Goal: Task Accomplishment & Management: Manage account settings

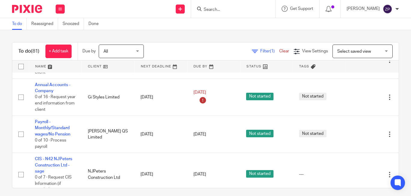
scroll to position [825, 0]
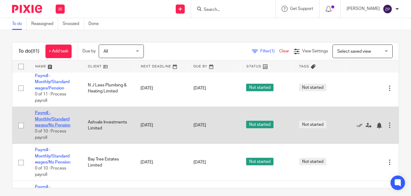
click at [55, 120] on link "Payroll - Monthly/Standard wages/No Pension" at bounding box center [53, 119] width 36 height 17
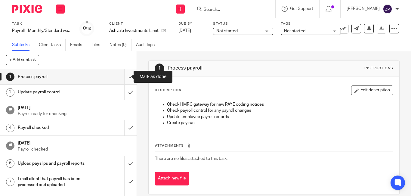
click at [125, 75] on input "submit" at bounding box center [68, 76] width 137 height 15
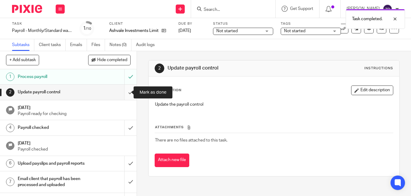
click at [126, 93] on input "submit" at bounding box center [68, 92] width 137 height 15
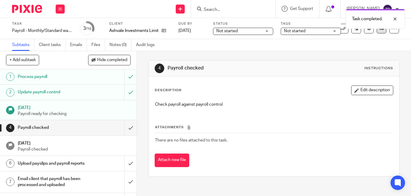
click at [377, 33] on link at bounding box center [382, 29] width 10 height 10
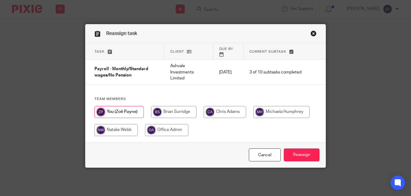
click at [272, 106] on input "radio" at bounding box center [282, 112] width 56 height 12
radio input "true"
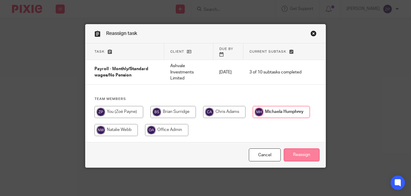
click at [294, 149] on input "Reassign" at bounding box center [302, 154] width 36 height 13
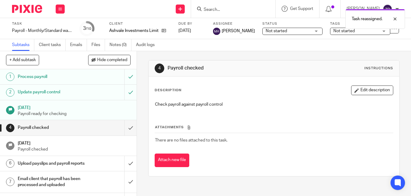
scroll to position [49, 0]
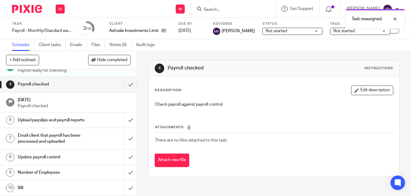
click at [47, 173] on h1 "Number of Employees" at bounding box center [51, 172] width 67 height 9
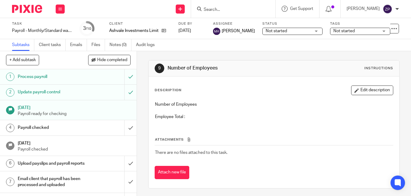
click at [359, 90] on button "Edit description" at bounding box center [373, 91] width 42 height 10
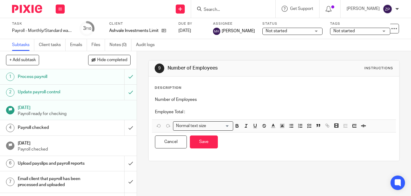
click at [220, 111] on p "Employee Total :" at bounding box center [274, 112] width 238 height 6
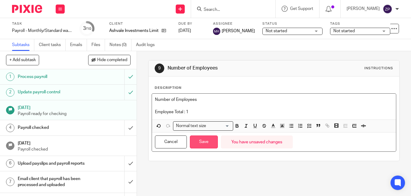
click at [199, 145] on button "Save" at bounding box center [204, 142] width 28 height 13
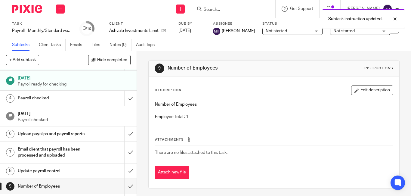
scroll to position [49, 0]
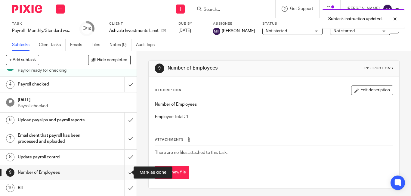
click at [124, 171] on input "submit" at bounding box center [68, 172] width 137 height 15
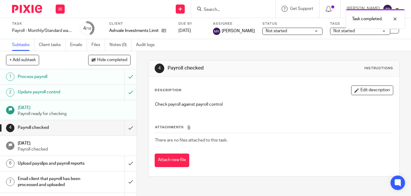
click at [32, 8] on img at bounding box center [27, 9] width 30 height 8
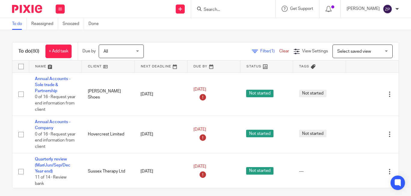
click at [181, 38] on div "To do (80) + Add task Due by All All [DATE] [DATE] This week Next week This mon…" at bounding box center [205, 113] width 411 height 166
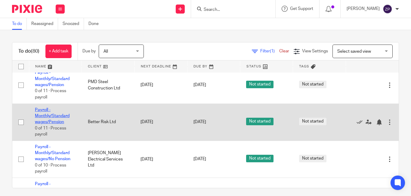
click at [45, 114] on link "Payroll - Monthly/Standard wages/Pension" at bounding box center [52, 116] width 35 height 17
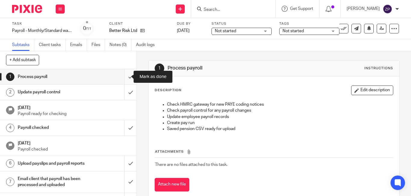
click at [125, 80] on input "submit" at bounding box center [68, 76] width 137 height 15
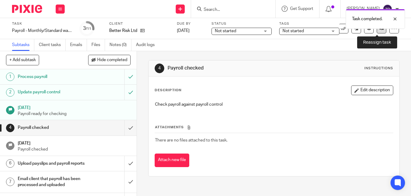
click at [377, 31] on link at bounding box center [382, 29] width 10 height 10
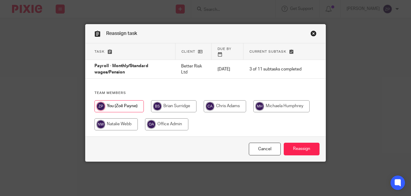
click at [288, 101] on input "radio" at bounding box center [282, 106] width 56 height 12
radio input "true"
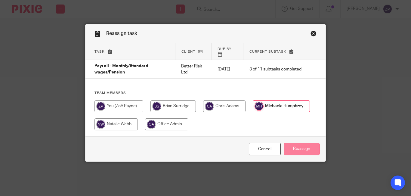
click at [299, 144] on input "Reassign" at bounding box center [302, 149] width 36 height 13
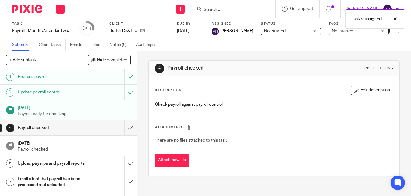
scroll to position [65, 0]
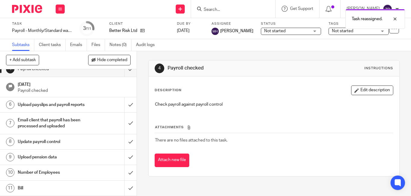
click at [45, 174] on h1 "Number of Employees" at bounding box center [51, 172] width 67 height 9
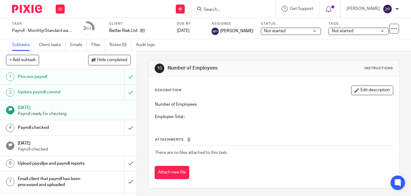
click at [355, 89] on button "Edit description" at bounding box center [373, 91] width 42 height 10
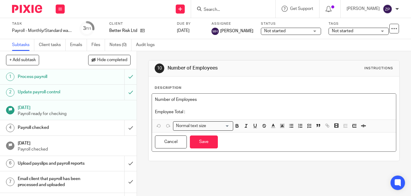
click at [216, 109] on p "Employee Total :" at bounding box center [274, 112] width 238 height 6
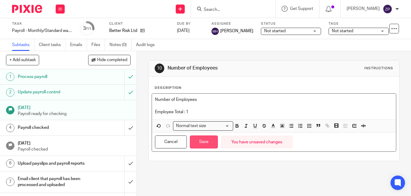
click at [202, 141] on button "Save" at bounding box center [204, 142] width 28 height 13
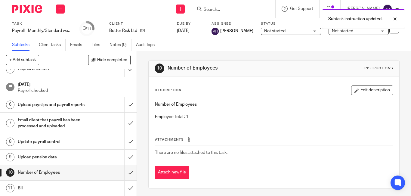
scroll to position [65, 0]
click at [122, 174] on input "submit" at bounding box center [68, 172] width 137 height 15
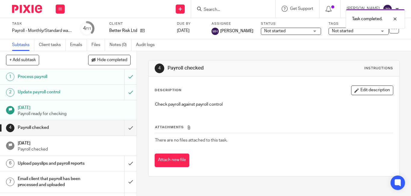
click at [23, 8] on img at bounding box center [27, 9] width 30 height 8
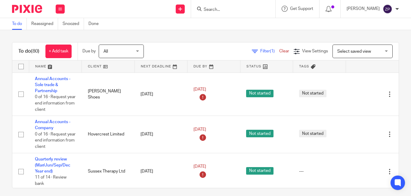
scroll to position [974, 0]
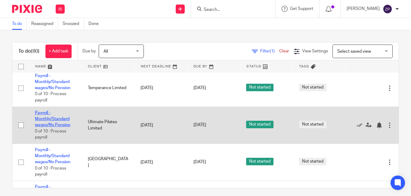
click at [40, 119] on link "Payroll - Monthly/Standard wages/No Pension" at bounding box center [53, 119] width 36 height 17
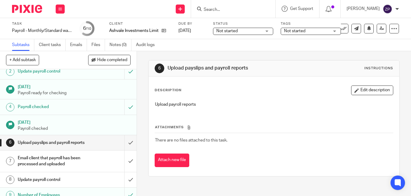
scroll to position [30, 0]
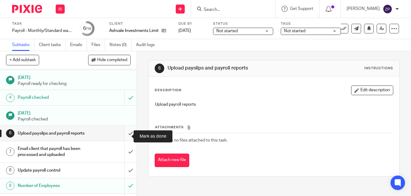
click at [122, 138] on input "submit" at bounding box center [68, 133] width 137 height 15
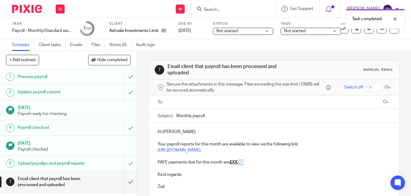
drag, startPoint x: 245, startPoint y: 162, endPoint x: 240, endPoint y: 164, distance: 5.0
click at [240, 164] on p "PAYE payments due for this month are £XX.XX" at bounding box center [274, 162] width 233 height 6
click at [239, 163] on u "£XX.XX" at bounding box center [237, 162] width 14 height 4
click at [32, 6] on img at bounding box center [27, 9] width 30 height 8
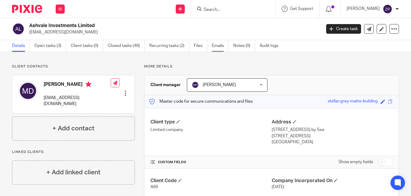
click at [216, 45] on link "Emails" at bounding box center [220, 46] width 17 height 12
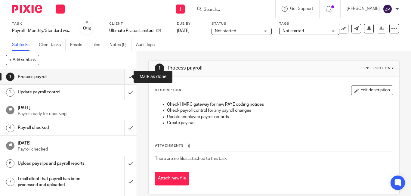
click at [123, 79] on input "submit" at bounding box center [68, 76] width 137 height 15
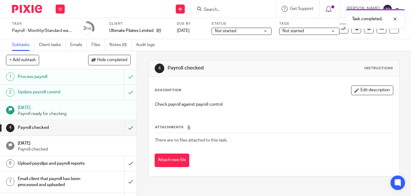
click at [377, 34] on div "Task Payroll - Monthly/Standard wages/No Pension Save Payroll - Monthly/Standar…" at bounding box center [205, 28] width 387 height 14
click at [377, 33] on link at bounding box center [382, 29] width 10 height 10
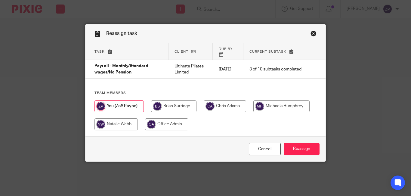
click at [266, 102] on input "radio" at bounding box center [282, 106] width 56 height 12
radio input "true"
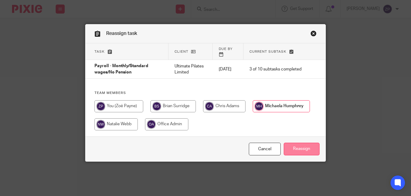
click at [306, 146] on input "Reassign" at bounding box center [302, 149] width 36 height 13
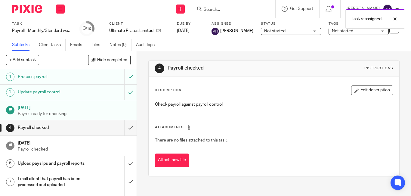
scroll to position [49, 0]
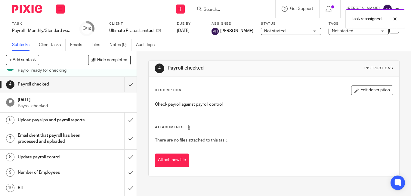
click at [43, 173] on h1 "Number of Employees" at bounding box center [51, 172] width 67 height 9
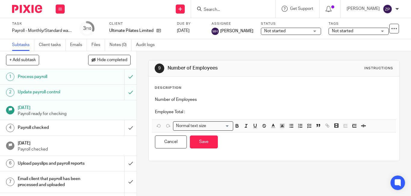
click at [222, 110] on p "Employee Total :" at bounding box center [274, 112] width 238 height 6
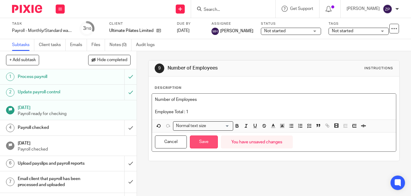
click at [205, 140] on button "Save" at bounding box center [204, 142] width 28 height 13
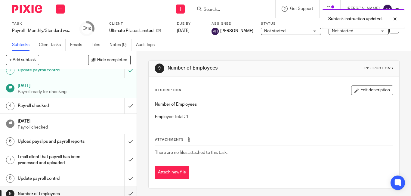
scroll to position [49, 0]
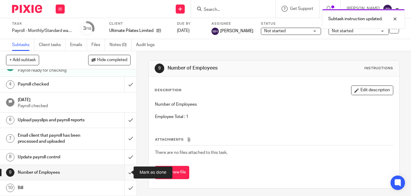
click at [123, 172] on input "submit" at bounding box center [68, 172] width 137 height 15
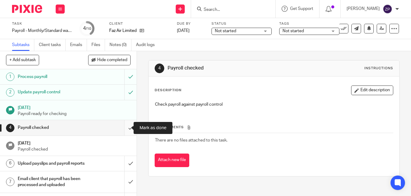
click at [124, 128] on input "submit" at bounding box center [68, 127] width 137 height 15
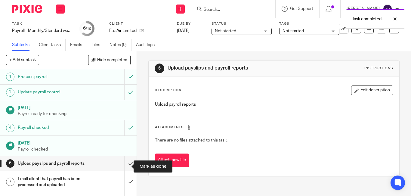
click at [124, 167] on input "submit" at bounding box center [68, 163] width 137 height 15
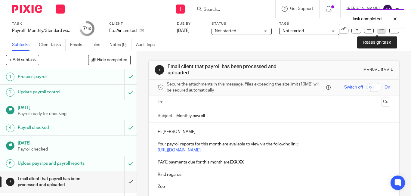
click at [380, 30] on icon at bounding box center [382, 28] width 5 height 5
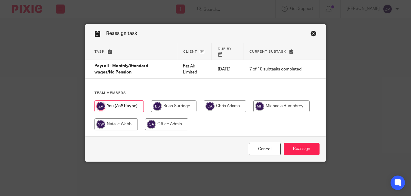
click at [278, 100] on input "radio" at bounding box center [282, 106] width 56 height 12
radio input "true"
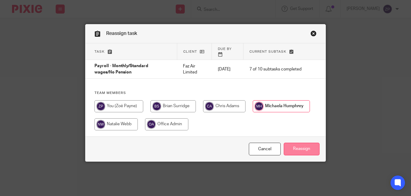
click at [303, 145] on input "Reassign" at bounding box center [302, 149] width 36 height 13
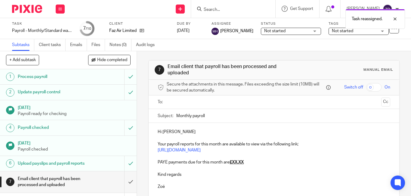
click at [27, 9] on img at bounding box center [27, 9] width 30 height 8
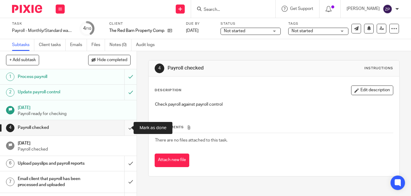
click at [123, 128] on input "submit" at bounding box center [68, 127] width 137 height 15
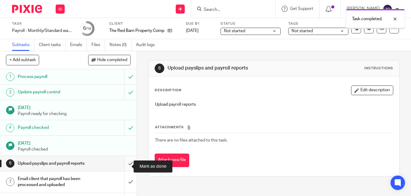
click at [124, 167] on input "submit" at bounding box center [68, 163] width 137 height 15
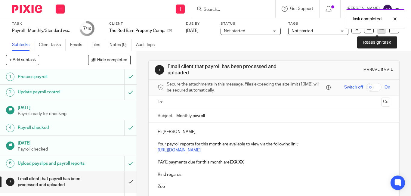
click at [377, 33] on link at bounding box center [382, 29] width 10 height 10
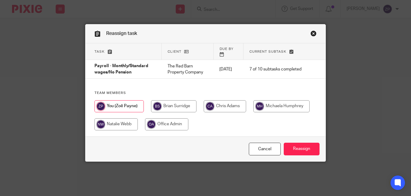
click at [274, 103] on input "radio" at bounding box center [282, 106] width 56 height 12
radio input "true"
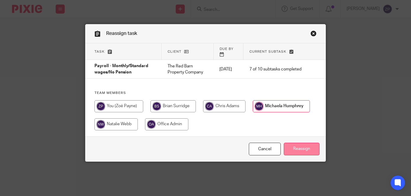
click at [302, 145] on input "Reassign" at bounding box center [302, 149] width 36 height 13
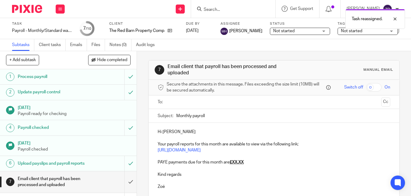
click at [29, 9] on img at bounding box center [27, 9] width 30 height 8
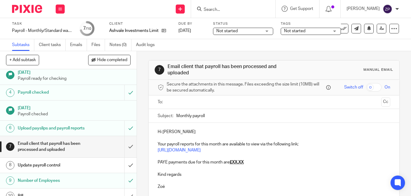
scroll to position [49, 0]
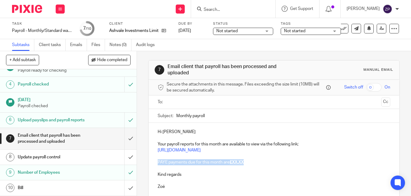
drag, startPoint x: 246, startPoint y: 161, endPoint x: 155, endPoint y: 164, distance: 90.4
click at [155, 164] on div "Hi [PERSON_NAME] Your payroll reports for this month are available to view via …" at bounding box center [274, 159] width 251 height 72
paste div
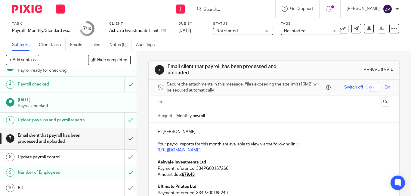
scroll to position [7, 0]
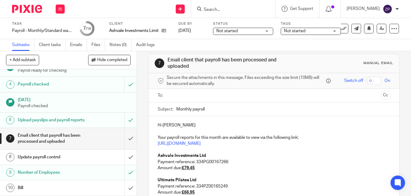
click at [183, 125] on p "Hi [PERSON_NAME]" at bounding box center [274, 125] width 233 height 6
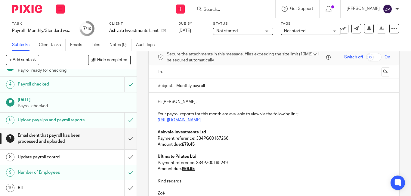
scroll to position [37, 0]
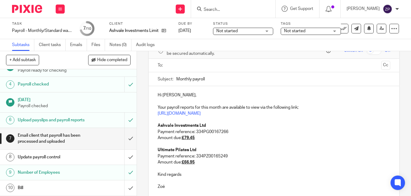
click at [180, 176] on p "Kind regards" at bounding box center [274, 175] width 233 height 6
click at [191, 177] on p "Kind regards" at bounding box center [274, 175] width 233 height 6
click at [180, 64] on input "text" at bounding box center [274, 65] width 210 height 7
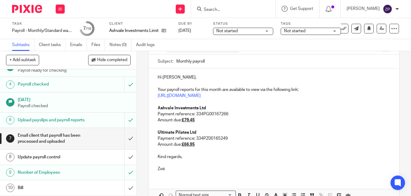
scroll to position [90, 0]
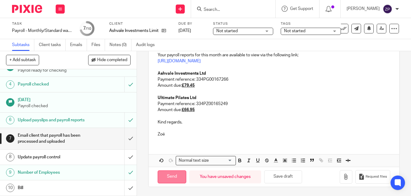
click at [174, 174] on input "Send" at bounding box center [172, 176] width 29 height 13
type input "Sent"
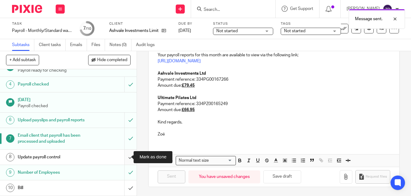
click at [121, 158] on input "submit" at bounding box center [68, 157] width 137 height 15
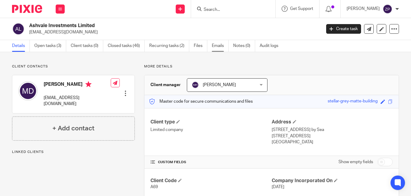
click at [219, 48] on link "Emails" at bounding box center [220, 46] width 17 height 12
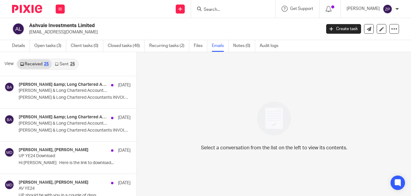
click at [62, 65] on link "Sent 25" at bounding box center [65, 64] width 26 height 10
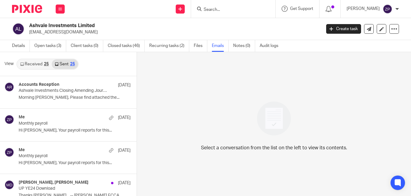
scroll to position [1, 0]
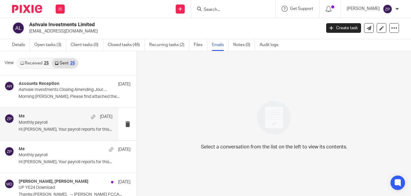
click at [54, 132] on div "Me 19 Aug Monthly payroll Hi Matt, Your payroll reports for this..." at bounding box center [66, 124] width 94 height 20
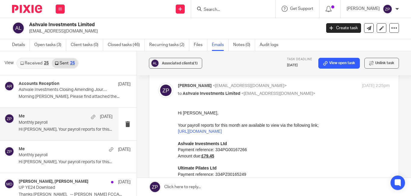
scroll to position [60, 0]
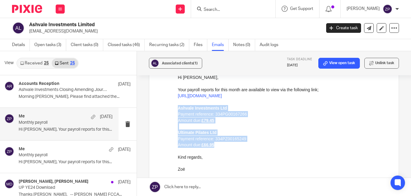
drag, startPoint x: 219, startPoint y: 145, endPoint x: 352, endPoint y: 183, distance: 138.6
click at [178, 109] on html "Hi Matt, Your payroll reports for this month are available to view via the foll…" at bounding box center [284, 123] width 212 height 98
copy div "Ashvale Investments Ltd Payment reference: 334PG00167266 Amount due: £79.45 Ult…"
click at [210, 140] on p "Payment reference: 334PZ00165249" at bounding box center [284, 139] width 212 height 6
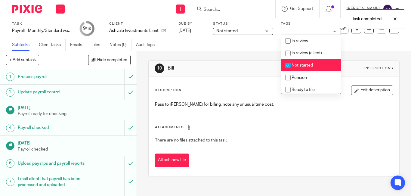
click at [304, 67] on span "Not started" at bounding box center [302, 65] width 21 height 4
checkbox input "false"
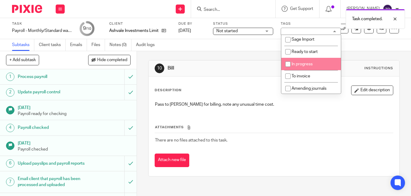
scroll to position [100, 0]
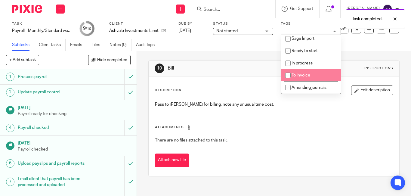
click at [305, 75] on span "To invoice" at bounding box center [301, 75] width 19 height 4
checkbox input "true"
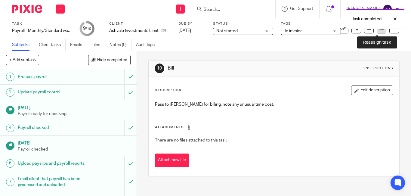
click at [377, 31] on link at bounding box center [382, 29] width 10 height 10
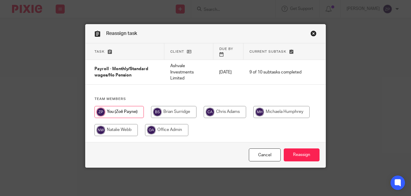
click at [179, 107] on input "radio" at bounding box center [173, 112] width 45 height 12
radio input "true"
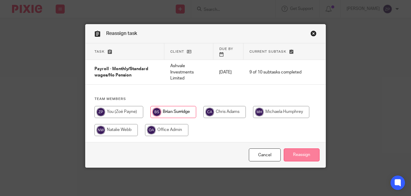
click at [284, 151] on input "Reassign" at bounding box center [302, 154] width 36 height 13
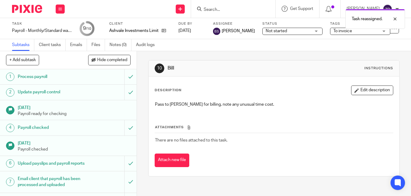
click at [32, 10] on img at bounding box center [27, 9] width 30 height 8
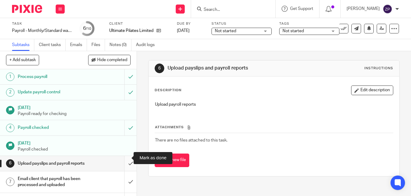
scroll to position [30, 0]
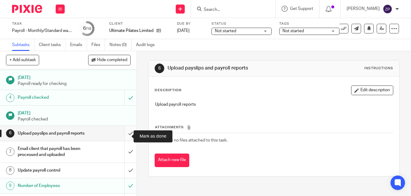
click at [123, 136] on input "submit" at bounding box center [68, 133] width 137 height 15
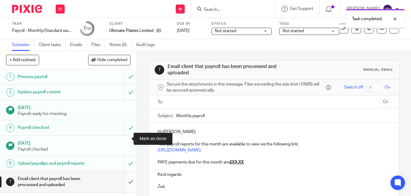
scroll to position [49, 0]
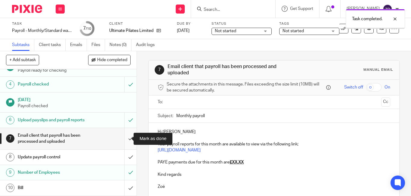
click at [125, 137] on input "submit" at bounding box center [68, 138] width 137 height 21
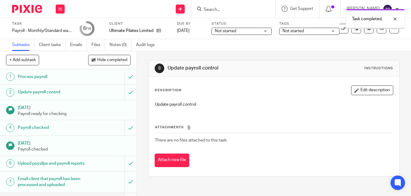
scroll to position [49, 0]
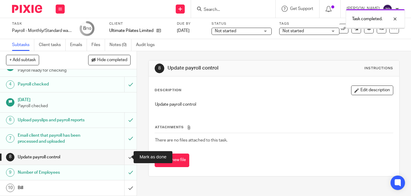
click at [124, 158] on input "submit" at bounding box center [68, 157] width 137 height 15
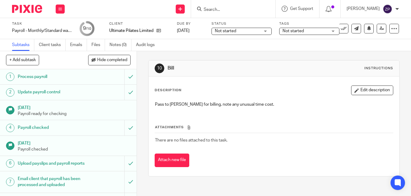
click at [302, 30] on span "Not started" at bounding box center [293, 31] width 21 height 4
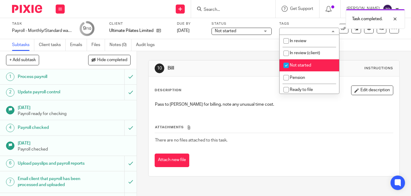
click at [292, 66] on input "checkbox" at bounding box center [286, 65] width 11 height 11
checkbox input "false"
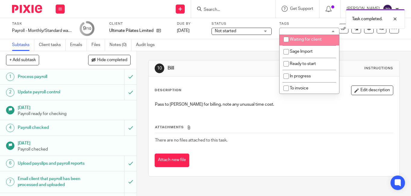
scroll to position [100, 0]
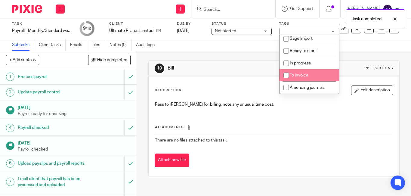
click at [297, 76] on span "To invoice" at bounding box center [299, 75] width 19 height 4
checkbox input "true"
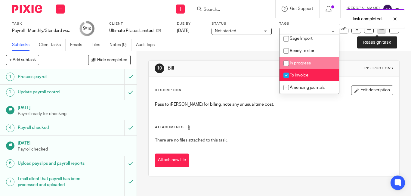
click at [377, 31] on link at bounding box center [382, 29] width 10 height 10
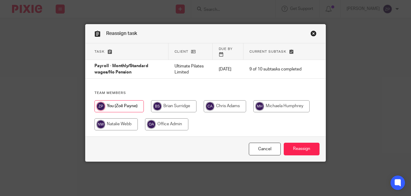
click at [171, 104] on input "radio" at bounding box center [173, 106] width 45 height 12
radio input "true"
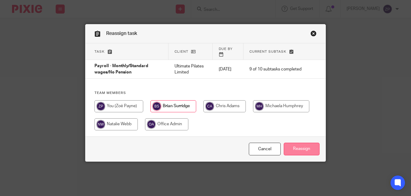
click at [306, 147] on input "Reassign" at bounding box center [302, 149] width 36 height 13
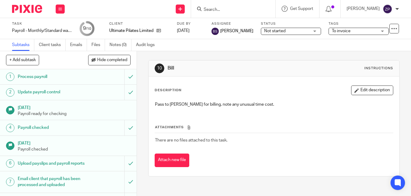
click at [33, 11] on img at bounding box center [27, 9] width 30 height 8
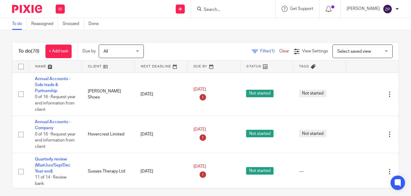
scroll to position [825, 0]
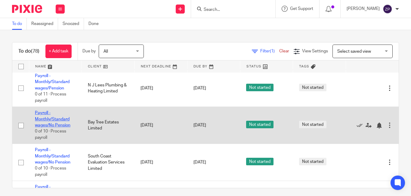
click at [48, 121] on link "Payroll - Monthly/Standard wages/No Pension" at bounding box center [53, 119] width 36 height 17
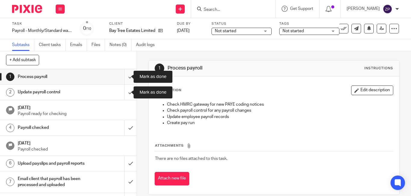
click at [125, 76] on input "submit" at bounding box center [68, 76] width 137 height 15
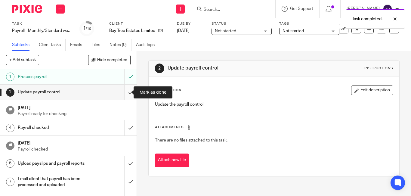
click at [123, 94] on input "submit" at bounding box center [68, 92] width 137 height 15
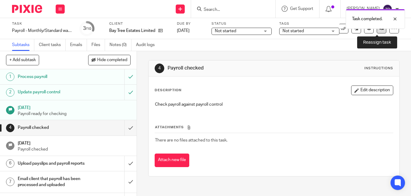
click at [377, 32] on link at bounding box center [382, 29] width 10 height 10
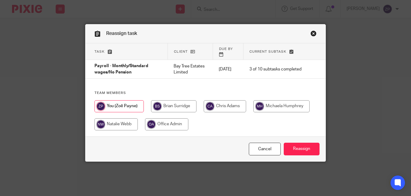
click at [292, 94] on div "Team members" at bounding box center [206, 113] width 240 height 45
click at [292, 101] on input "radio" at bounding box center [282, 106] width 56 height 12
radio input "true"
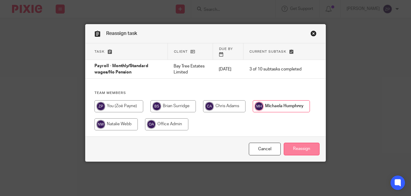
click at [298, 143] on input "Reassign" at bounding box center [302, 149] width 36 height 13
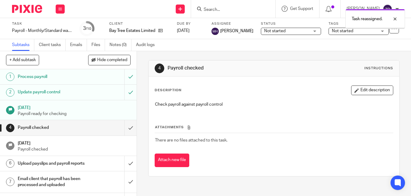
scroll to position [49, 0]
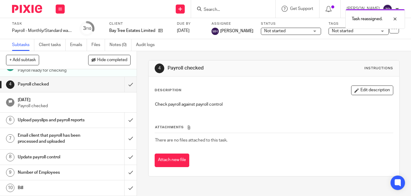
click at [39, 172] on h1 "Number of Employees" at bounding box center [51, 172] width 67 height 9
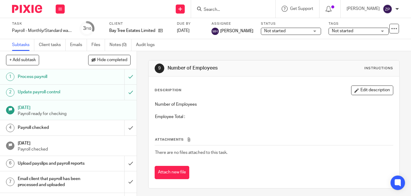
click at [354, 96] on div "Description Edit description Number of Employees Employee Total :" at bounding box center [274, 105] width 239 height 39
click at [352, 90] on button "Edit description" at bounding box center [373, 91] width 42 height 10
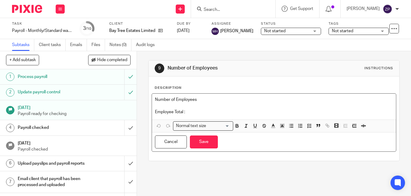
click at [226, 113] on p "Employee Total :" at bounding box center [274, 112] width 238 height 6
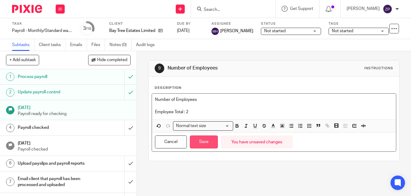
click at [209, 139] on button "Save" at bounding box center [204, 142] width 28 height 13
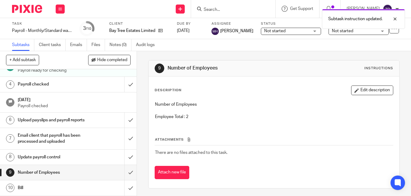
scroll to position [49, 0]
click at [125, 172] on input "submit" at bounding box center [68, 172] width 137 height 15
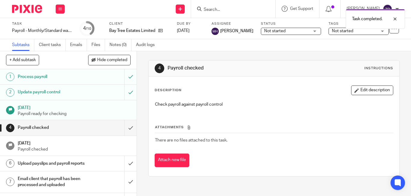
click at [27, 12] on img at bounding box center [27, 9] width 30 height 8
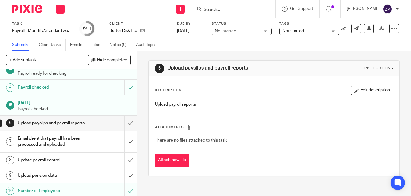
scroll to position [65, 0]
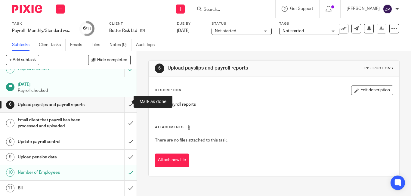
click at [123, 102] on input "submit" at bounding box center [68, 104] width 137 height 15
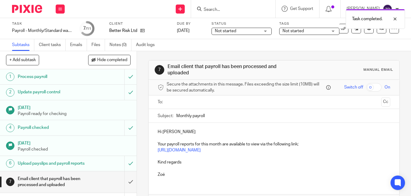
drag, startPoint x: 230, startPoint y: 131, endPoint x: 223, endPoint y: 129, distance: 7.5
click at [230, 131] on p "Hi Richard" at bounding box center [274, 132] width 233 height 6
click at [158, 161] on p "Kind regards" at bounding box center [274, 162] width 233 height 6
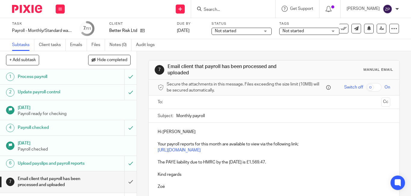
click at [245, 160] on p "The PAYE liability due to HMRC by the 22nd of July is £1,569.47." at bounding box center [274, 162] width 233 height 6
drag, startPoint x: 288, startPoint y: 159, endPoint x: 278, endPoint y: 164, distance: 11.3
click at [288, 159] on div "Hi Richard Your payroll reports for this month are available to view via the fo…" at bounding box center [274, 159] width 251 height 72
click at [196, 130] on p "Hi Richard" at bounding box center [274, 132] width 233 height 6
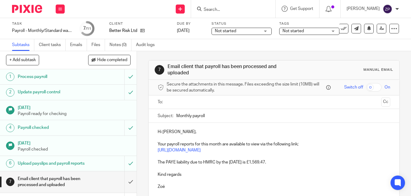
click at [178, 105] on input "text" at bounding box center [274, 102] width 210 height 7
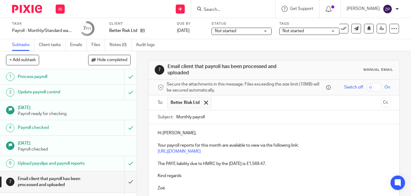
click at [185, 175] on p "Kind regards" at bounding box center [274, 176] width 233 height 6
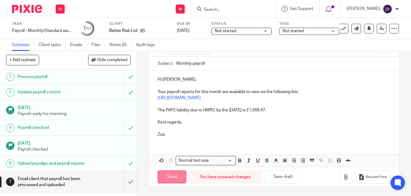
click at [161, 177] on input "Send" at bounding box center [172, 176] width 29 height 13
type input "Sent"
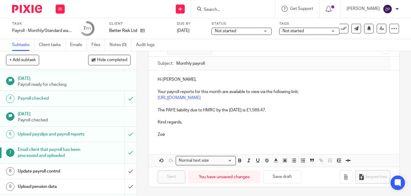
scroll to position [65, 0]
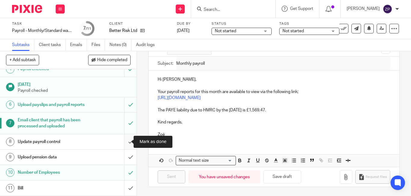
click at [123, 141] on input "submit" at bounding box center [68, 141] width 137 height 15
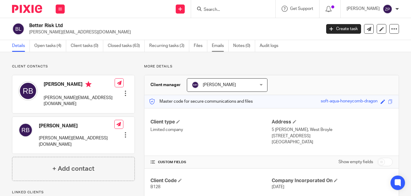
click at [214, 45] on link "Emails" at bounding box center [220, 46] width 17 height 12
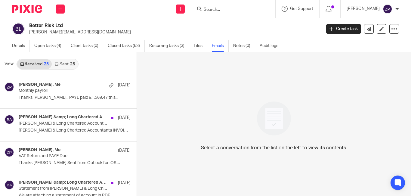
click at [63, 63] on link "Sent 25" at bounding box center [65, 64] width 26 height 10
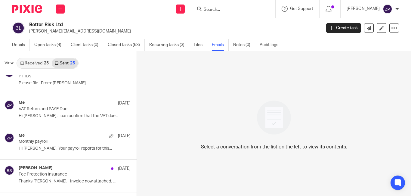
scroll to position [120, 0]
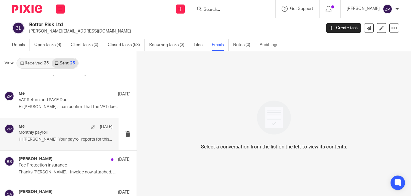
click at [50, 142] on p "Hi Richard, Your payroll reports for this..." at bounding box center [66, 139] width 94 height 5
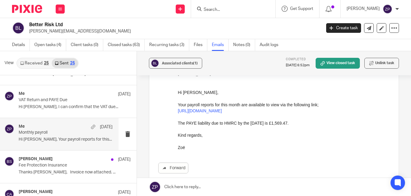
scroll to position [60, 0]
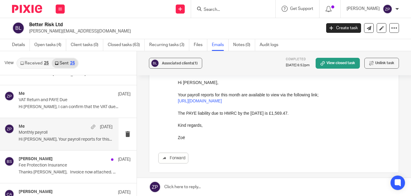
drag, startPoint x: 296, startPoint y: 114, endPoint x: 178, endPoint y: 114, distance: 118.1
click at [178, 114] on p "The PAYE liability due to HMRC by the 22nd of July is £1,569.47." at bounding box center [284, 113] width 212 height 6
copy p "The PAYE liability due to HMRC by the 22nd of July is £1,569.47."
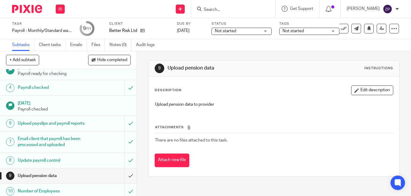
scroll to position [65, 0]
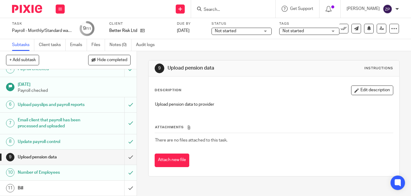
click at [297, 31] on span "Not started" at bounding box center [293, 31] width 21 height 4
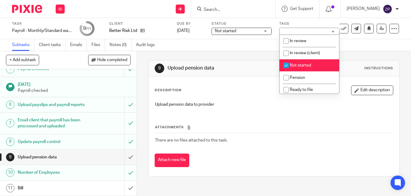
click at [301, 64] on span "Not started" at bounding box center [300, 65] width 21 height 4
checkbox input "false"
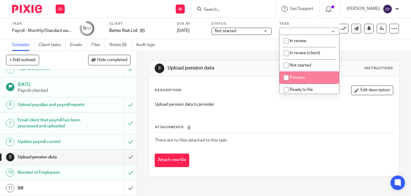
click at [293, 82] on li "Pension" at bounding box center [310, 77] width 60 height 12
checkbox input "true"
click at [20, 8] on img at bounding box center [27, 9] width 30 height 8
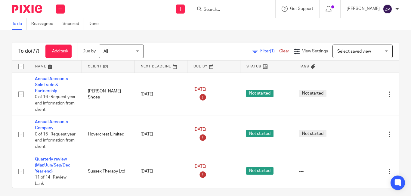
click at [157, 36] on div "To do (77) + Add task Due by All All Today Tomorrow This week Next week This mo…" at bounding box center [205, 113] width 411 height 166
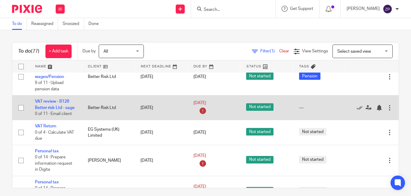
scroll to position [2033, 0]
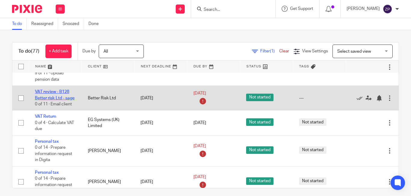
click at [56, 98] on link "VAT review - B128 Better risk Ltd - sage" at bounding box center [55, 95] width 40 height 10
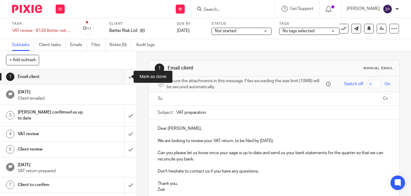
click at [122, 75] on input "submit" at bounding box center [68, 76] width 137 height 15
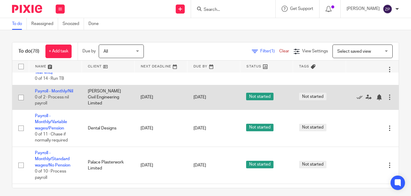
scroll to position [1647, 0]
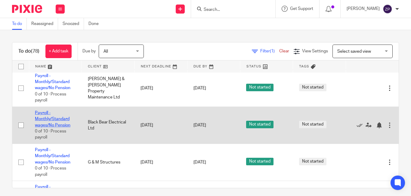
click at [57, 121] on link "Payroll - Monthly/Standard wages/No Pension" at bounding box center [53, 119] width 36 height 17
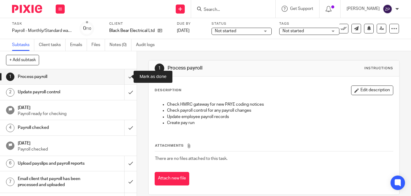
click at [121, 79] on input "submit" at bounding box center [68, 76] width 137 height 15
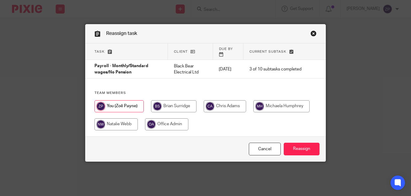
click at [283, 100] on input "radio" at bounding box center [282, 106] width 56 height 12
radio input "true"
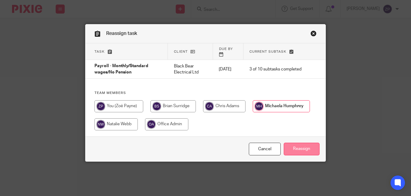
click at [303, 145] on input "Reassign" at bounding box center [302, 149] width 36 height 13
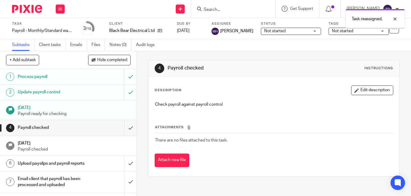
scroll to position [49, 0]
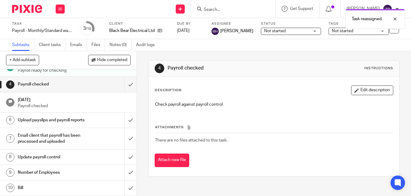
click at [37, 172] on h1 "Number of Employees" at bounding box center [51, 172] width 67 height 9
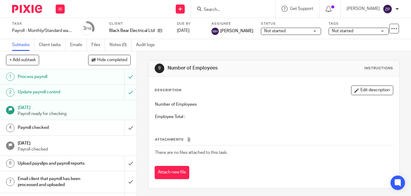
click at [361, 95] on div "Description Edit description Number of Employees Employee Total :" at bounding box center [274, 105] width 239 height 39
click at [360, 92] on button "Edit description" at bounding box center [373, 91] width 42 height 10
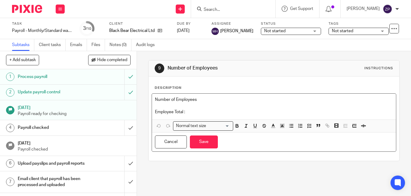
click at [228, 113] on p "Employee Total :" at bounding box center [274, 112] width 238 height 6
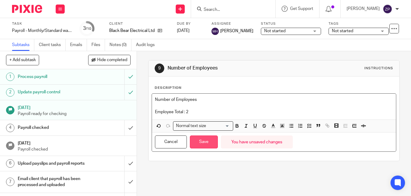
click at [210, 142] on button "Save" at bounding box center [204, 142] width 28 height 13
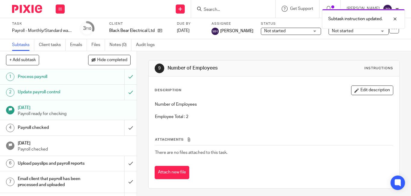
scroll to position [49, 0]
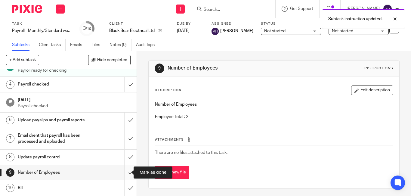
click at [126, 173] on input "submit" at bounding box center [68, 172] width 137 height 15
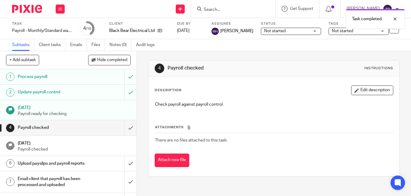
click at [33, 8] on img at bounding box center [27, 9] width 30 height 8
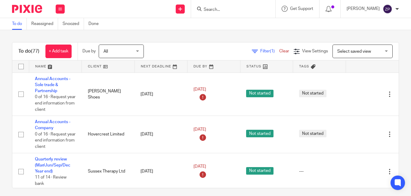
click at [157, 27] on div "To do Reassigned Snoozed Done" at bounding box center [205, 24] width 411 height 12
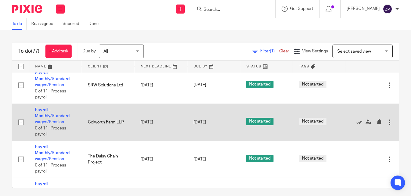
click at [63, 118] on td "Payroll - Monthly/Standard wages/Pension 0 of 11 · Process payroll" at bounding box center [55, 122] width 53 height 37
click at [62, 116] on link "Payroll - Monthly/Standard wages/Pension" at bounding box center [52, 116] width 35 height 17
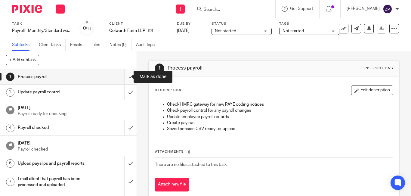
click at [124, 75] on input "submit" at bounding box center [68, 76] width 137 height 15
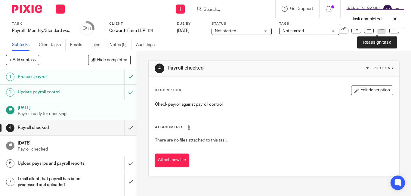
click at [377, 30] on link at bounding box center [382, 29] width 10 height 10
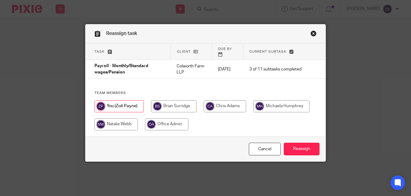
click at [214, 103] on input "radio" at bounding box center [225, 106] width 42 height 12
radio input "true"
click at [278, 100] on input "radio" at bounding box center [282, 106] width 56 height 12
radio input "true"
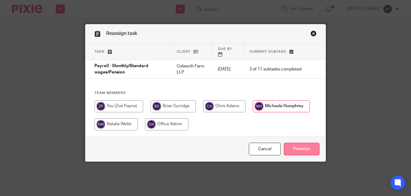
click at [300, 143] on input "Reassign" at bounding box center [302, 149] width 36 height 13
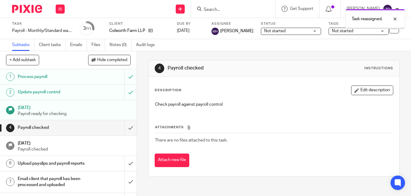
scroll to position [65, 0]
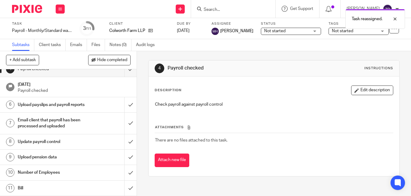
click at [47, 176] on h1 "Number of Employees" at bounding box center [51, 172] width 67 height 9
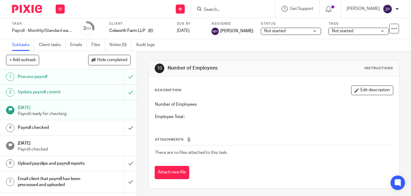
click at [363, 89] on button "Edit description" at bounding box center [373, 91] width 42 height 10
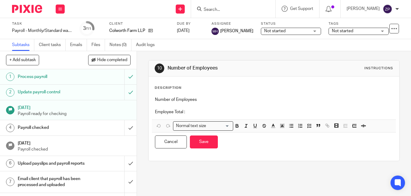
click at [201, 110] on p "Employee Total :" at bounding box center [274, 112] width 238 height 6
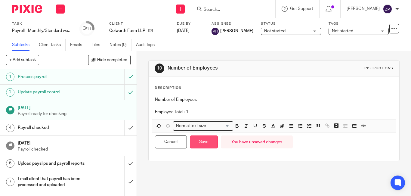
click at [198, 141] on button "Save" at bounding box center [204, 142] width 28 height 13
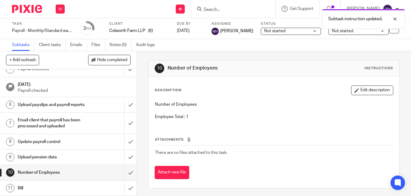
scroll to position [65, 0]
click at [124, 172] on input "submit" at bounding box center [68, 172] width 137 height 15
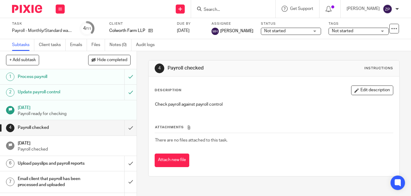
click at [20, 9] on img at bounding box center [27, 9] width 30 height 8
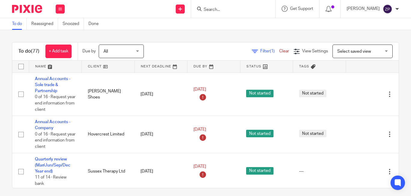
click at [182, 49] on div "Filter (1) Clear View Settings View Settings (1) Filters Clear Save Manage save…" at bounding box center [277, 52] width 245 height 14
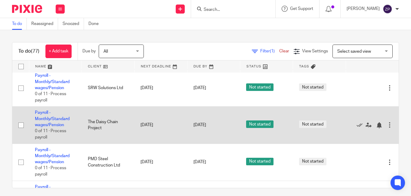
click at [45, 121] on td "Payroll - Monthly/Standard wages/Pension 0 of 11 · Process payroll" at bounding box center [55, 125] width 53 height 37
click at [45, 117] on link "Payroll - Monthly/Standard wages/Pension" at bounding box center [52, 119] width 35 height 17
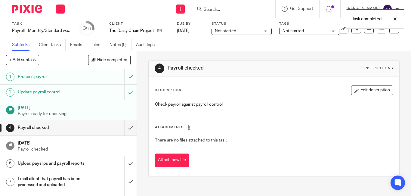
drag, startPoint x: 0, startPoint y: 0, endPoint x: 334, endPoint y: 45, distance: 337.0
click at [380, 28] on div at bounding box center [375, 28] width 59 height 1
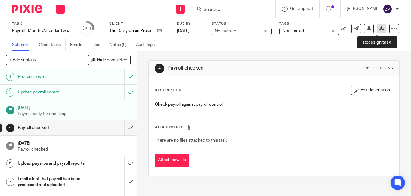
click at [378, 31] on link at bounding box center [382, 29] width 10 height 10
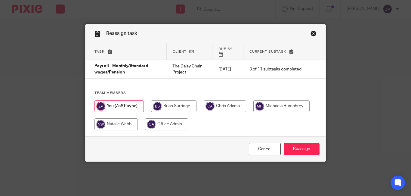
click at [270, 103] on input "radio" at bounding box center [282, 106] width 56 height 12
radio input "true"
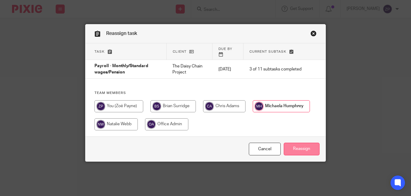
drag, startPoint x: 305, startPoint y: 145, endPoint x: 300, endPoint y: 145, distance: 5.2
click at [305, 145] on input "Reassign" at bounding box center [302, 149] width 36 height 13
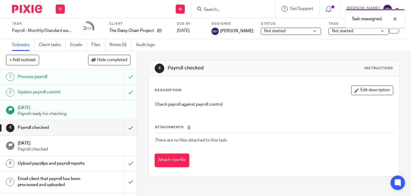
scroll to position [65, 0]
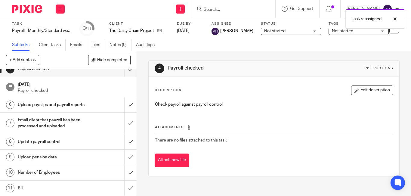
click at [39, 175] on h1 "Number of Employees" at bounding box center [51, 172] width 67 height 9
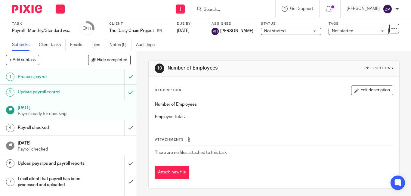
click at [358, 89] on button "Edit description" at bounding box center [373, 91] width 42 height 10
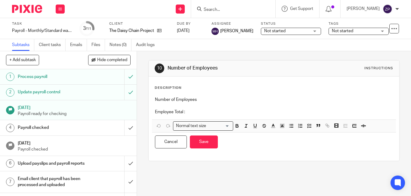
click at [188, 118] on div "Number of Employees Employee Total :" at bounding box center [274, 107] width 244 height 26
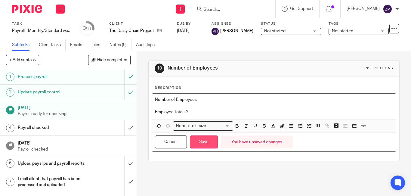
click at [203, 142] on button "Save" at bounding box center [204, 142] width 28 height 13
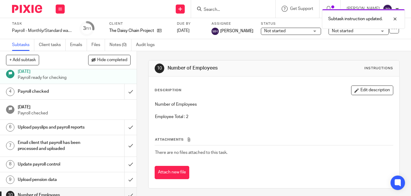
scroll to position [65, 0]
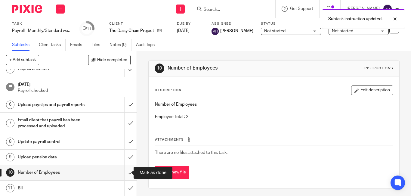
click at [123, 172] on input "submit" at bounding box center [68, 172] width 137 height 15
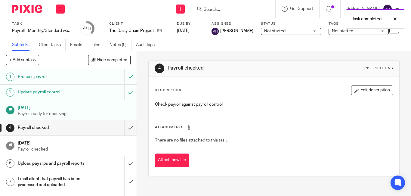
click at [23, 11] on img at bounding box center [27, 9] width 30 height 8
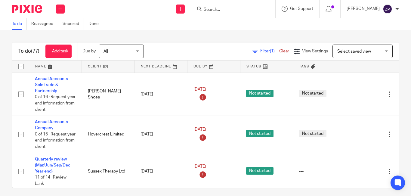
click at [173, 45] on div "Filter (1) Clear View Settings View Settings (1) Filters Clear Save Manage save…" at bounding box center [277, 52] width 245 height 14
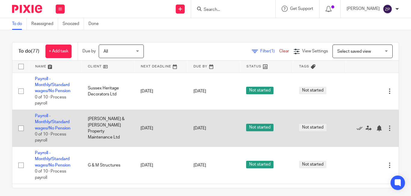
click at [56, 125] on td "Payroll - Monthly/Standard wages/No Pension 0 of 10 · Process payroll" at bounding box center [55, 128] width 53 height 37
click at [55, 122] on link "Payroll - Monthly/Standard wages/No Pension" at bounding box center [53, 122] width 36 height 17
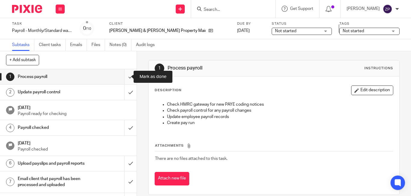
click at [126, 73] on input "submit" at bounding box center [68, 76] width 137 height 15
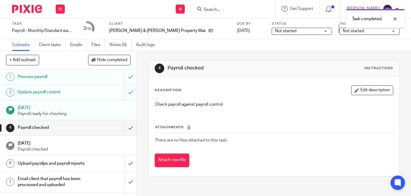
click at [380, 30] on icon at bounding box center [382, 28] width 5 height 5
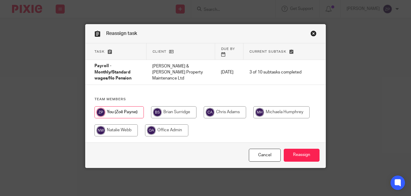
click at [280, 106] on input "radio" at bounding box center [282, 112] width 56 height 12
radio input "true"
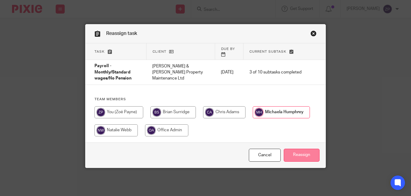
click at [297, 149] on input "Reassign" at bounding box center [302, 155] width 36 height 13
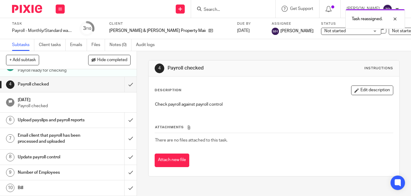
scroll to position [54, 0]
click at [48, 168] on h1 "Number of Employees" at bounding box center [51, 172] width 67 height 9
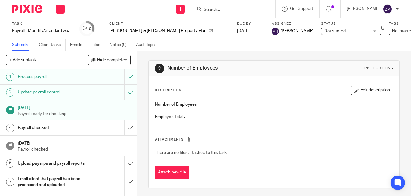
drag, startPoint x: 355, startPoint y: 94, endPoint x: 263, endPoint y: 113, distance: 93.2
click at [354, 94] on button "Edit description" at bounding box center [373, 91] width 42 height 10
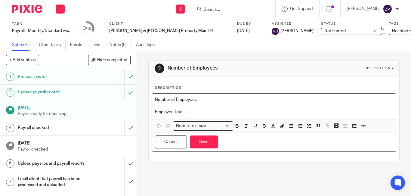
click at [191, 110] on p "Employee Total :" at bounding box center [274, 112] width 238 height 6
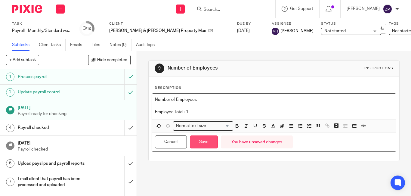
click at [203, 139] on button "Save" at bounding box center [204, 142] width 28 height 13
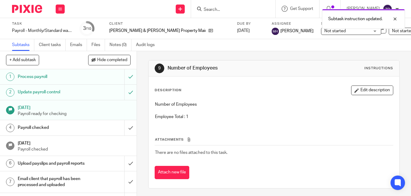
scroll to position [54, 0]
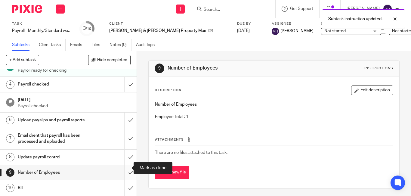
click at [123, 169] on input "submit" at bounding box center [68, 172] width 137 height 15
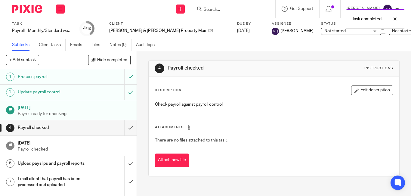
click at [30, 8] on img at bounding box center [27, 9] width 30 height 8
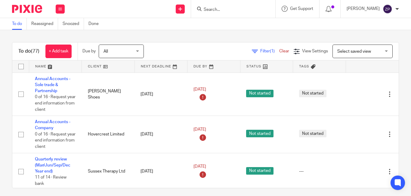
click at [202, 46] on div "Filter (1) Clear View Settings View Settings (1) Filters Clear Save Manage save…" at bounding box center [277, 52] width 245 height 14
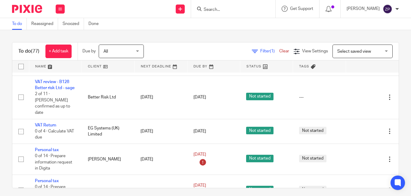
scroll to position [1777, 0]
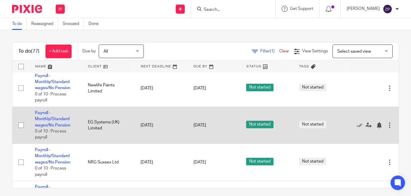
click at [52, 122] on td "Payroll - Monthly/Standard wages/No Pension 0 of 10 · Process payroll" at bounding box center [55, 125] width 53 height 37
click at [49, 120] on link "Payroll - Monthly/Standard wages/No Pension" at bounding box center [53, 119] width 36 height 17
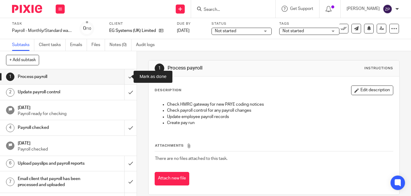
click at [122, 78] on input "submit" at bounding box center [68, 76] width 137 height 15
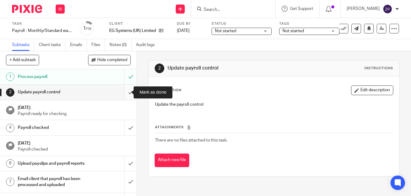
click at [123, 92] on input "submit" at bounding box center [68, 92] width 137 height 15
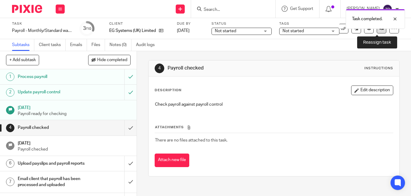
click at [380, 29] on icon at bounding box center [382, 28] width 5 height 5
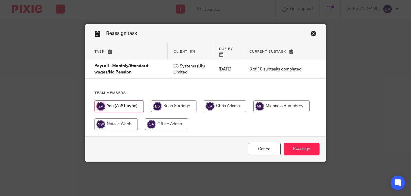
click at [295, 103] on input "radio" at bounding box center [282, 106] width 56 height 12
radio input "true"
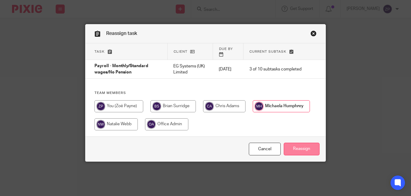
click at [300, 143] on input "Reassign" at bounding box center [302, 149] width 36 height 13
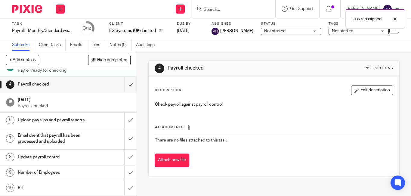
scroll to position [49, 0]
click at [36, 170] on h1 "Number of Employees" at bounding box center [51, 172] width 67 height 9
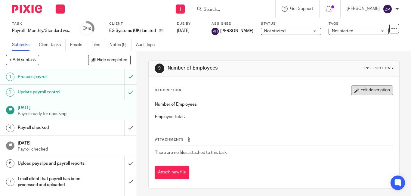
click at [356, 93] on button "Edit description" at bounding box center [373, 91] width 42 height 10
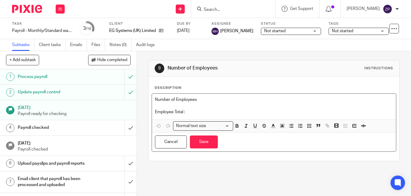
click at [224, 113] on p "Employee Total :" at bounding box center [274, 112] width 238 height 6
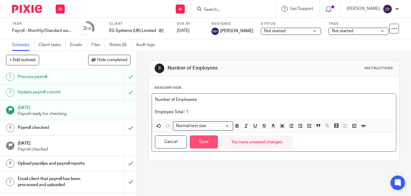
click at [203, 139] on button "Save" at bounding box center [204, 142] width 28 height 13
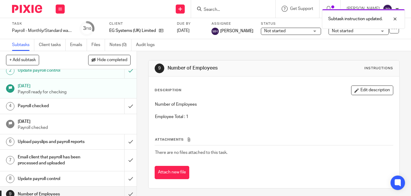
scroll to position [49, 0]
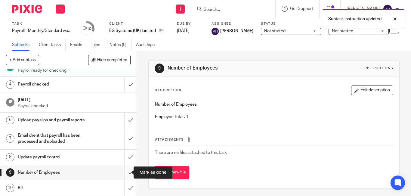
click at [123, 173] on input "submit" at bounding box center [68, 172] width 137 height 15
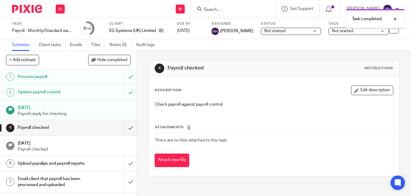
click at [30, 11] on img at bounding box center [27, 9] width 30 height 8
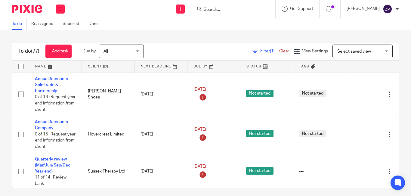
scroll to position [1601, 0]
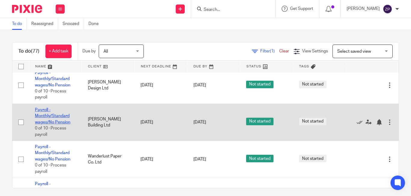
click at [39, 121] on link "Payroll - Monthly/Standard wages/No Pension" at bounding box center [53, 116] width 36 height 17
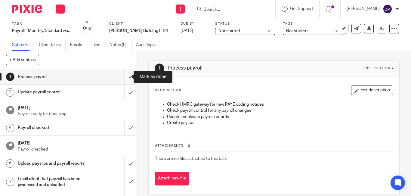
click at [127, 78] on input "submit" at bounding box center [68, 76] width 137 height 15
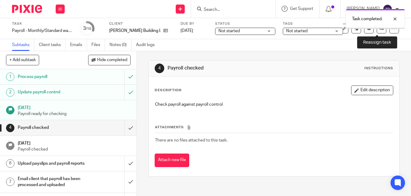
click at [380, 30] on icon at bounding box center [382, 28] width 5 height 5
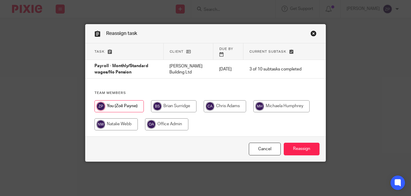
click at [283, 104] on input "radio" at bounding box center [282, 106] width 56 height 12
radio input "true"
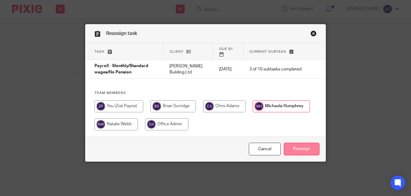
click at [296, 143] on input "Reassign" at bounding box center [302, 149] width 36 height 13
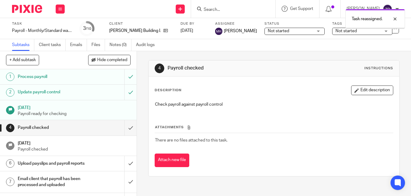
scroll to position [49, 0]
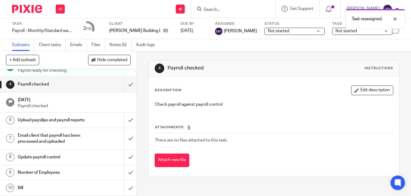
click at [42, 174] on h1 "Number of Employees" at bounding box center [51, 172] width 67 height 9
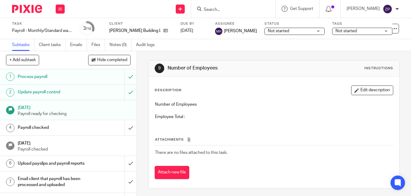
click at [353, 89] on button "Edit description" at bounding box center [373, 91] width 42 height 10
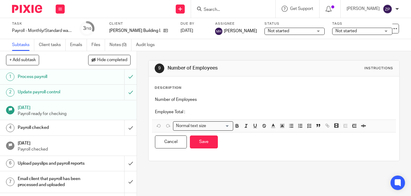
click at [209, 112] on p "Employee Total :" at bounding box center [274, 112] width 238 height 6
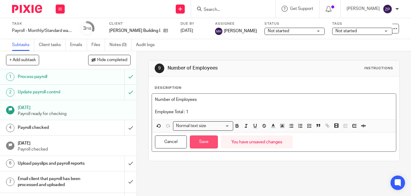
click at [203, 145] on button "Save" at bounding box center [204, 142] width 28 height 13
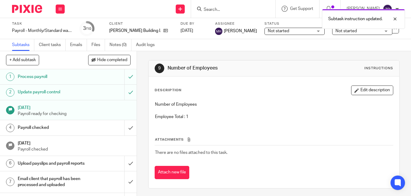
scroll to position [49, 0]
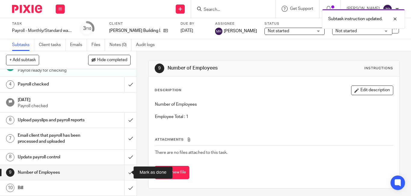
click at [127, 173] on input "submit" at bounding box center [68, 172] width 137 height 15
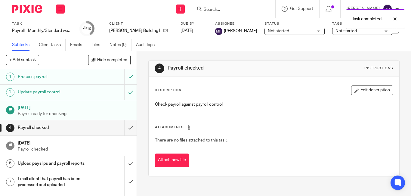
click at [35, 8] on img at bounding box center [27, 9] width 30 height 8
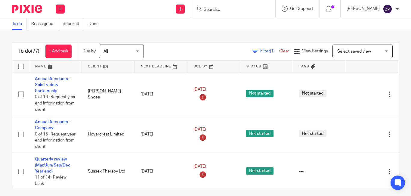
click at [179, 42] on div "To do (77) + Add task Due by All All [DATE] [DATE] This week Next week This mon…" at bounding box center [205, 113] width 411 height 166
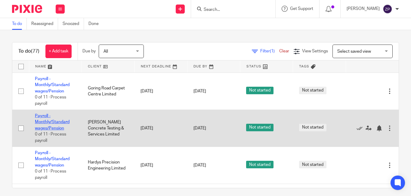
click at [60, 122] on link "Payroll - Monthly/Standard wages/Pension" at bounding box center [52, 122] width 35 height 17
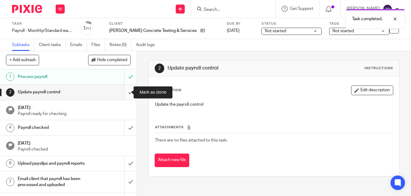
click at [123, 95] on input "submit" at bounding box center [68, 92] width 137 height 15
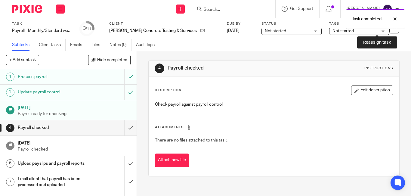
click at [382, 32] on link at bounding box center [382, 29] width 10 height 10
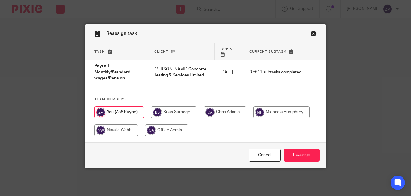
click at [277, 106] on input "radio" at bounding box center [282, 112] width 56 height 12
radio input "true"
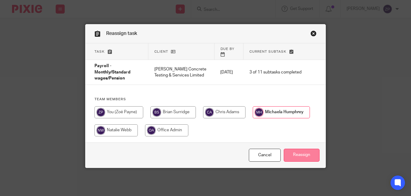
click at [308, 149] on input "Reassign" at bounding box center [302, 155] width 36 height 13
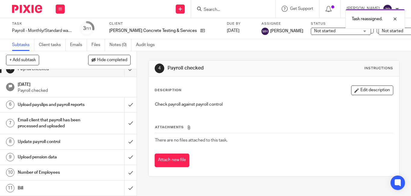
scroll to position [69, 0]
click at [43, 168] on h1 "Number of Employees" at bounding box center [51, 172] width 67 height 9
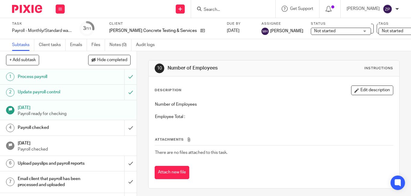
click at [365, 89] on button "Edit description" at bounding box center [373, 91] width 42 height 10
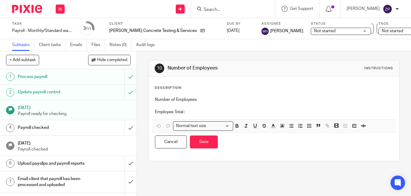
click at [197, 114] on p "Employee Total :" at bounding box center [274, 112] width 238 height 6
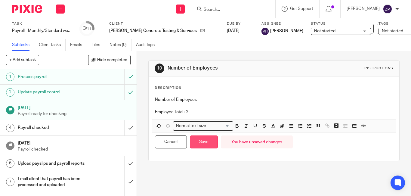
click at [214, 144] on button "Save" at bounding box center [204, 142] width 28 height 13
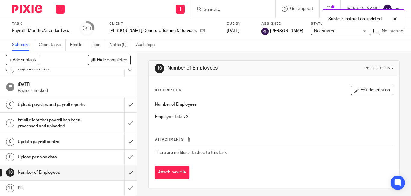
scroll to position [69, 0]
click at [122, 169] on input "submit" at bounding box center [68, 172] width 137 height 15
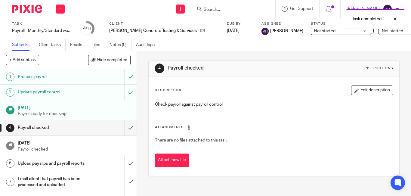
click at [15, 10] on img at bounding box center [27, 9] width 30 height 8
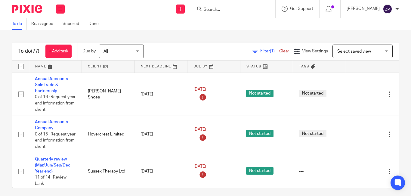
click at [139, 35] on div "To do (77) + Add task Due by All All [DATE] [DATE] This week Next week This mon…" at bounding box center [205, 113] width 411 height 166
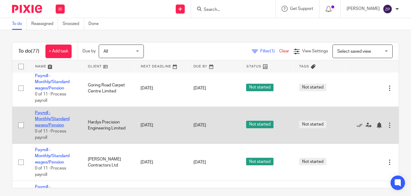
click at [51, 120] on link "Payroll - Monthly/Standard wages/Pension" at bounding box center [52, 119] width 35 height 17
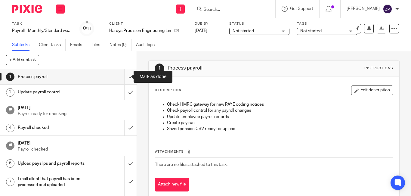
click at [124, 77] on input "submit" at bounding box center [68, 76] width 137 height 15
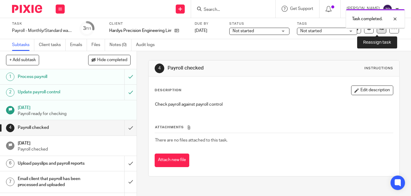
click at [377, 32] on link at bounding box center [382, 29] width 10 height 10
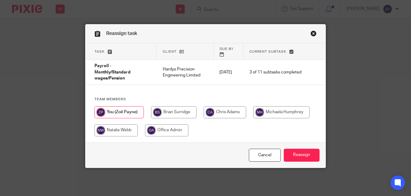
click at [284, 106] on input "radio" at bounding box center [282, 112] width 56 height 12
radio input "true"
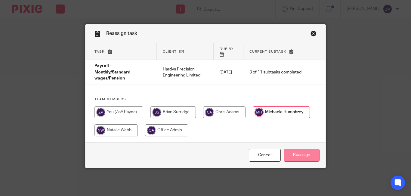
click at [301, 149] on input "Reassign" at bounding box center [302, 155] width 36 height 13
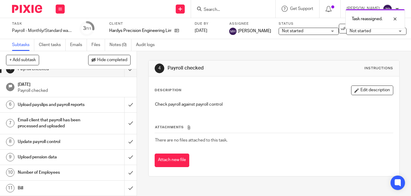
scroll to position [69, 0]
click at [61, 168] on h1 "Number of Employees" at bounding box center [51, 172] width 67 height 9
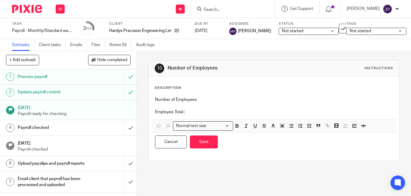
click at [232, 111] on p "Employee Total :" at bounding box center [274, 112] width 238 height 6
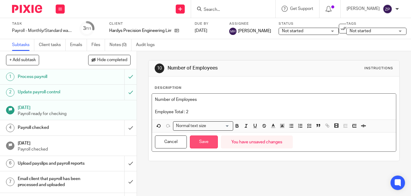
click at [208, 140] on button "Save" at bounding box center [204, 142] width 28 height 13
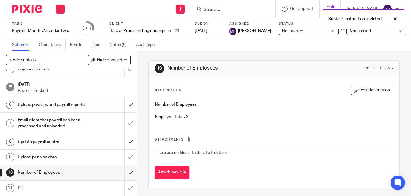
scroll to position [69, 0]
click at [126, 168] on input "submit" at bounding box center [68, 172] width 137 height 15
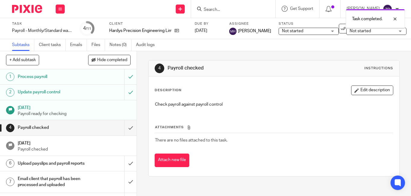
click at [29, 7] on img at bounding box center [27, 9] width 30 height 8
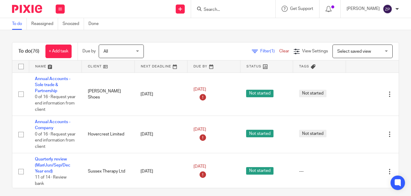
click at [185, 41] on div "To do (76) + Add task Due by All All Today Tomorrow This week Next week This mo…" at bounding box center [205, 113] width 411 height 166
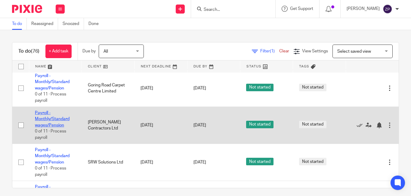
click at [51, 118] on link "Payroll - Monthly/Standard wages/Pension" at bounding box center [52, 119] width 35 height 17
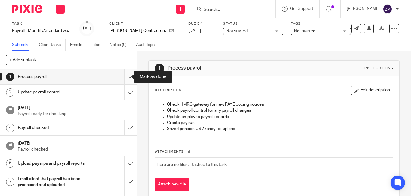
click at [123, 80] on input "submit" at bounding box center [68, 76] width 137 height 15
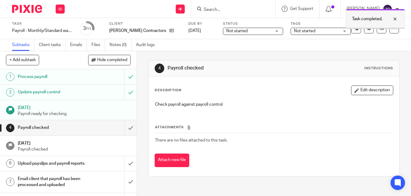
click at [378, 28] on div at bounding box center [375, 28] width 59 height 1
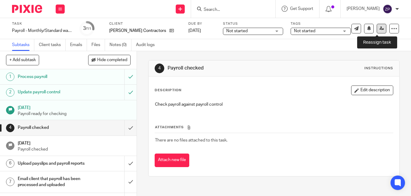
click at [380, 30] on icon at bounding box center [382, 28] width 5 height 5
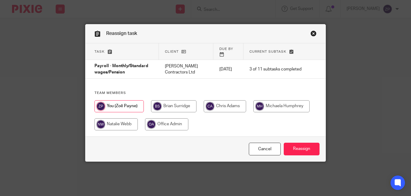
click at [273, 100] on input "radio" at bounding box center [282, 106] width 56 height 12
radio input "true"
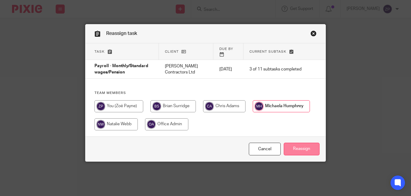
click at [301, 144] on input "Reassign" at bounding box center [302, 149] width 36 height 13
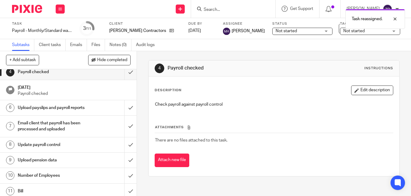
scroll to position [65, 0]
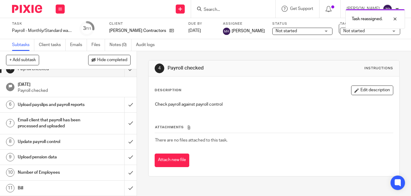
click at [50, 173] on h1 "Number of Employees" at bounding box center [51, 172] width 67 height 9
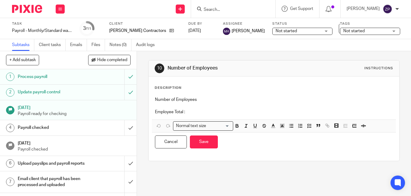
click at [218, 107] on p at bounding box center [274, 106] width 238 height 6
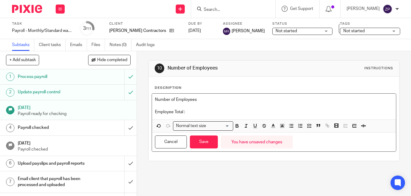
click at [208, 114] on p "Employee Total :" at bounding box center [274, 112] width 238 height 6
click at [170, 106] on p at bounding box center [274, 106] width 238 height 6
click at [202, 143] on button "Save" at bounding box center [204, 142] width 28 height 13
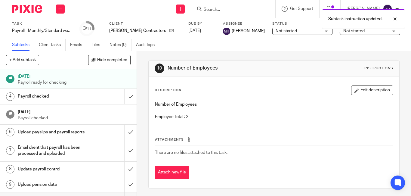
scroll to position [65, 0]
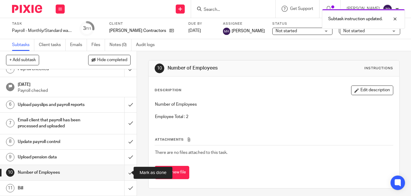
click at [123, 170] on input "submit" at bounding box center [68, 172] width 137 height 15
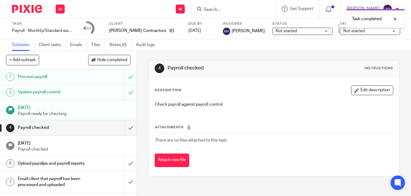
click at [32, 5] on img at bounding box center [27, 9] width 30 height 8
